Goal: Task Accomplishment & Management: Use online tool/utility

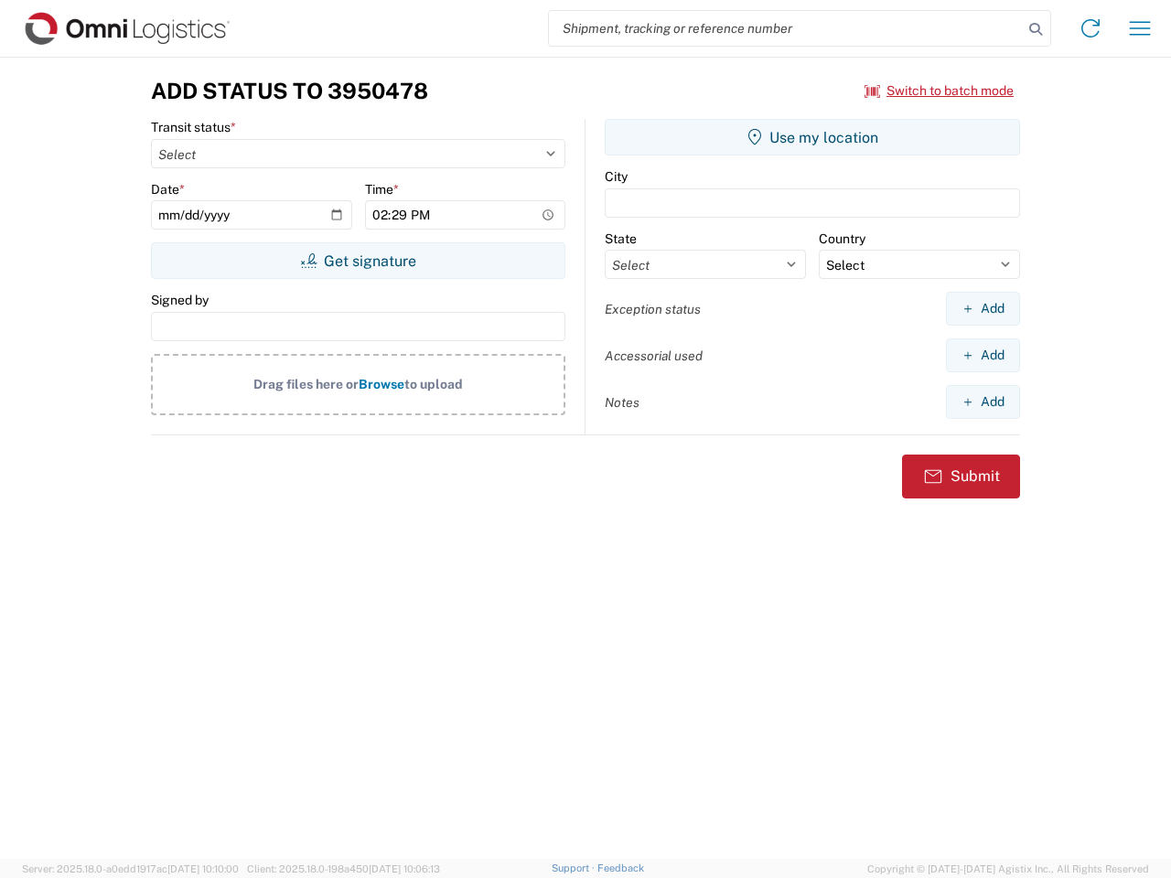
click at [786, 28] on input "search" at bounding box center [786, 28] width 474 height 35
click at [1036, 29] on icon at bounding box center [1036, 29] width 26 height 26
click at [1091, 28] on icon at bounding box center [1090, 28] width 29 height 29
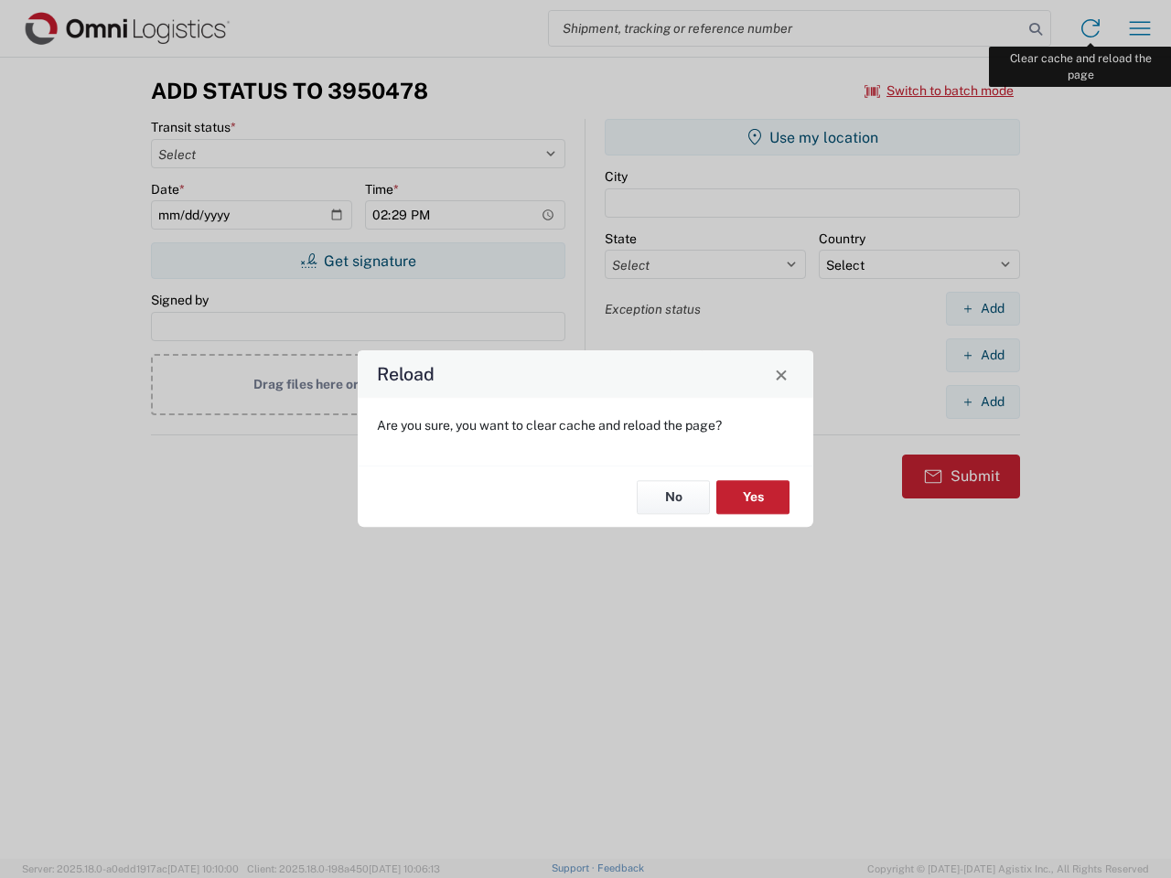
click at [1140, 28] on div "Reload Are you sure, you want to clear cache and reload the page? No Yes" at bounding box center [585, 439] width 1171 height 878
click at [940, 91] on div "Reload Are you sure, you want to clear cache and reload the page? No Yes" at bounding box center [585, 439] width 1171 height 878
click at [358, 261] on div "Reload Are you sure, you want to clear cache and reload the page? No Yes" at bounding box center [585, 439] width 1171 height 878
click at [812, 137] on div "Reload Are you sure, you want to clear cache and reload the page? No Yes" at bounding box center [585, 439] width 1171 height 878
click at [983, 308] on div "Reload Are you sure, you want to clear cache and reload the page? No Yes" at bounding box center [585, 439] width 1171 height 878
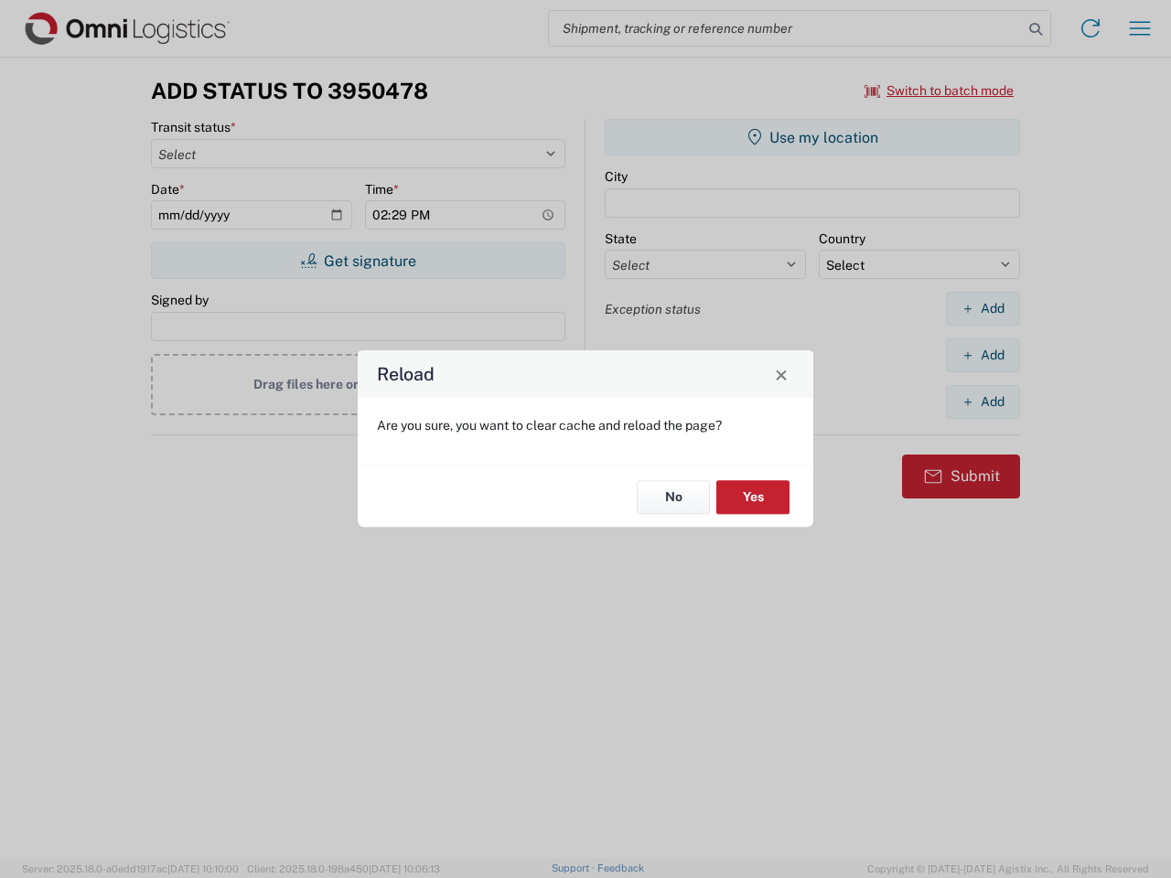
click at [983, 355] on div "Reload Are you sure, you want to clear cache and reload the page? No Yes" at bounding box center [585, 439] width 1171 height 878
click at [983, 402] on div "Reload Are you sure, you want to clear cache and reload the page? No Yes" at bounding box center [585, 439] width 1171 height 878
